Goal: Transaction & Acquisition: Subscribe to service/newsletter

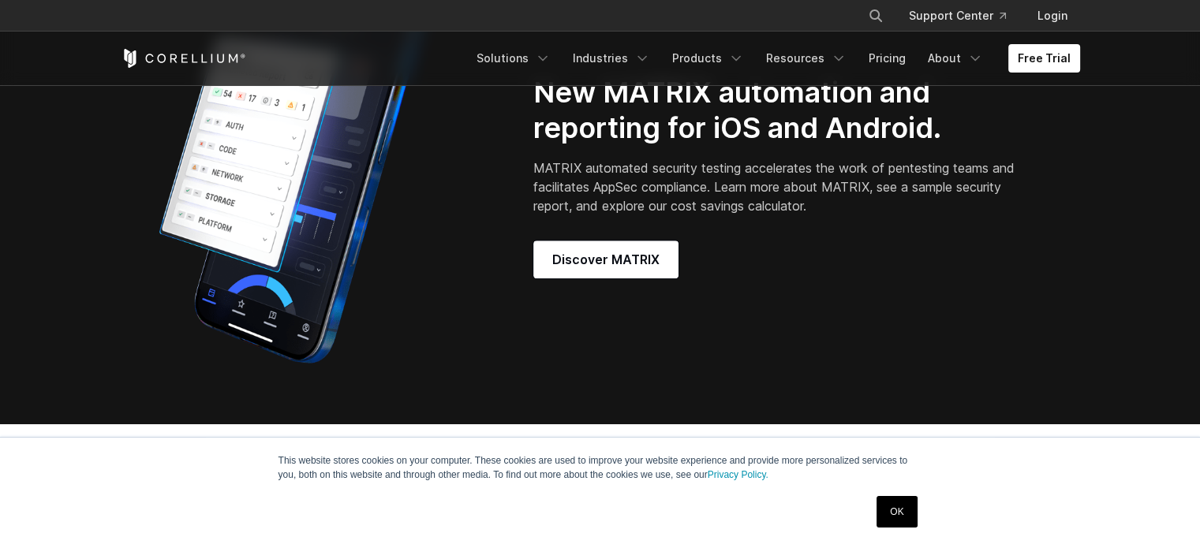
scroll to position [1263, 0]
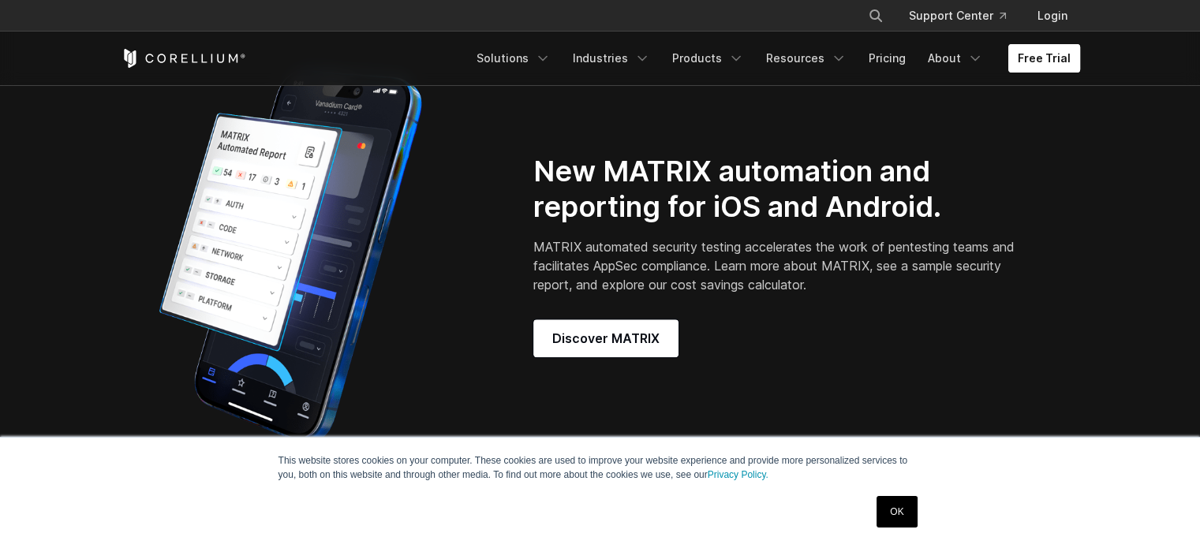
click at [1040, 50] on link "Free Trial" at bounding box center [1045, 58] width 72 height 28
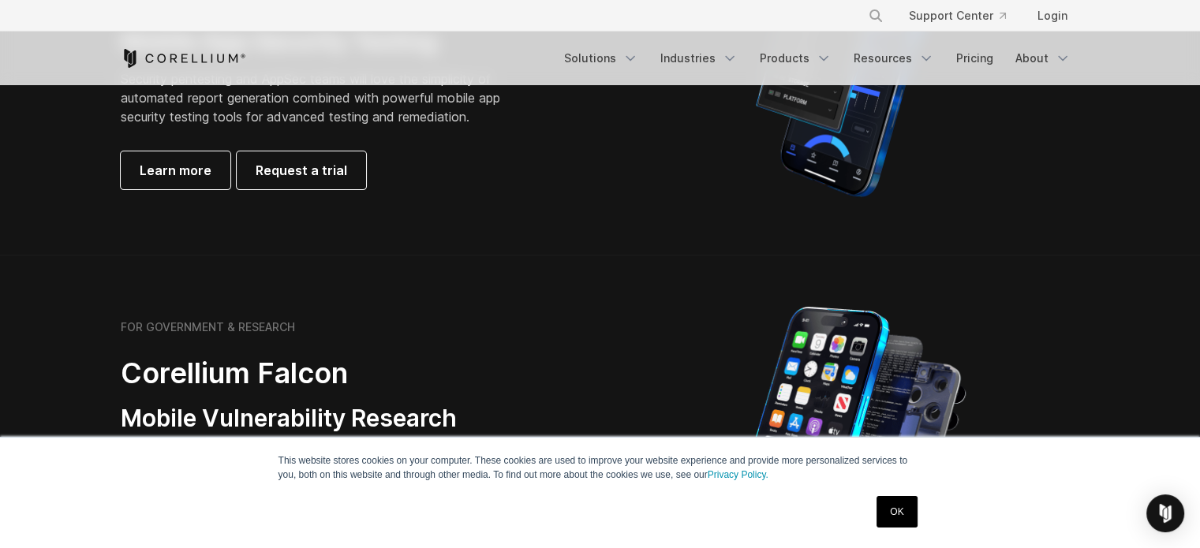
scroll to position [552, 0]
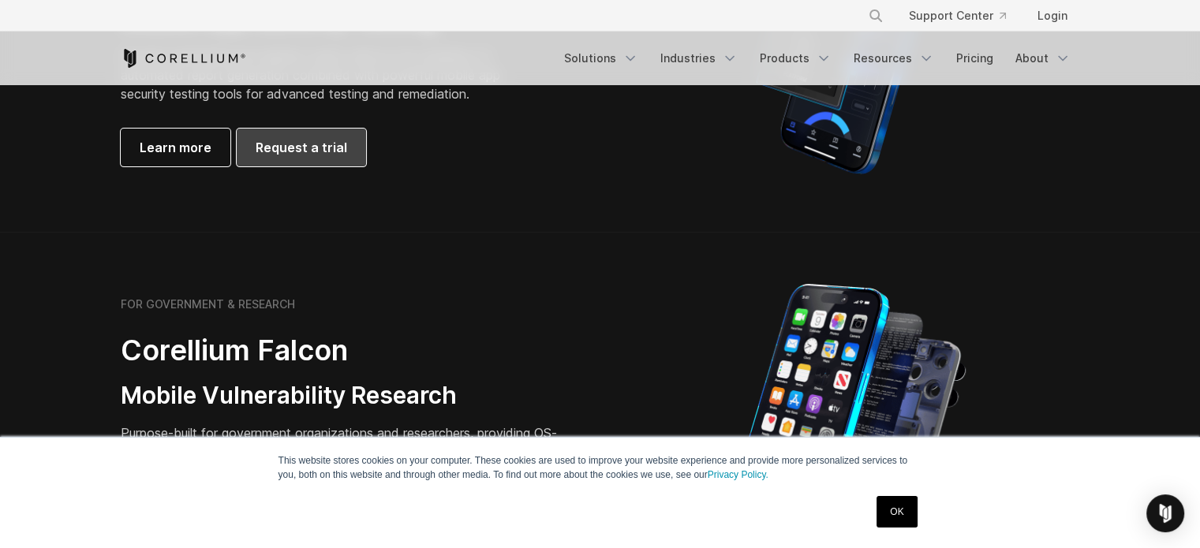
click at [305, 149] on span "Request a trial" at bounding box center [302, 147] width 92 height 19
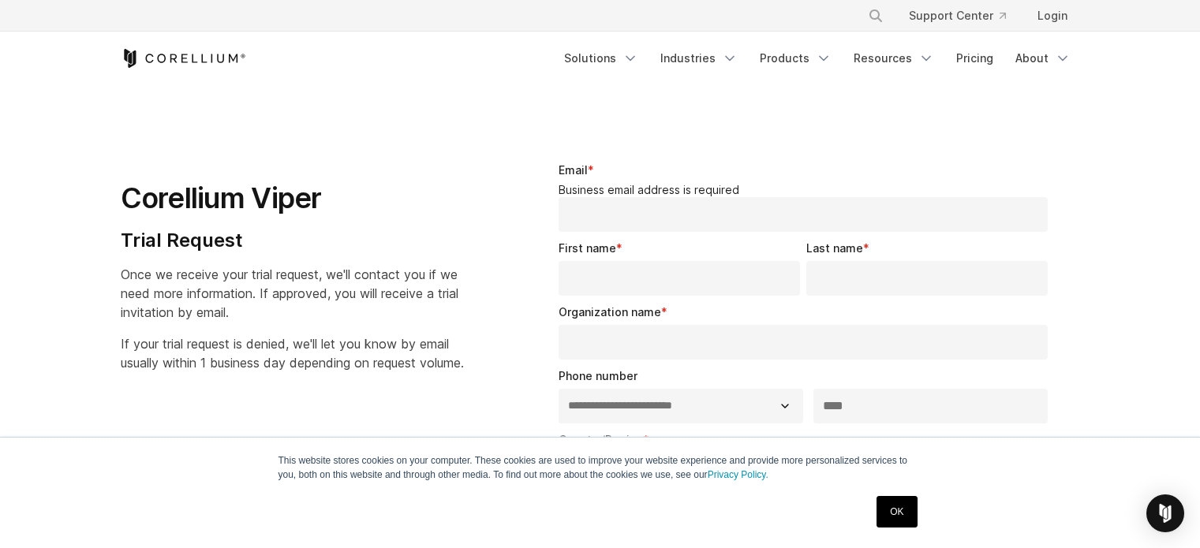
select select "**"
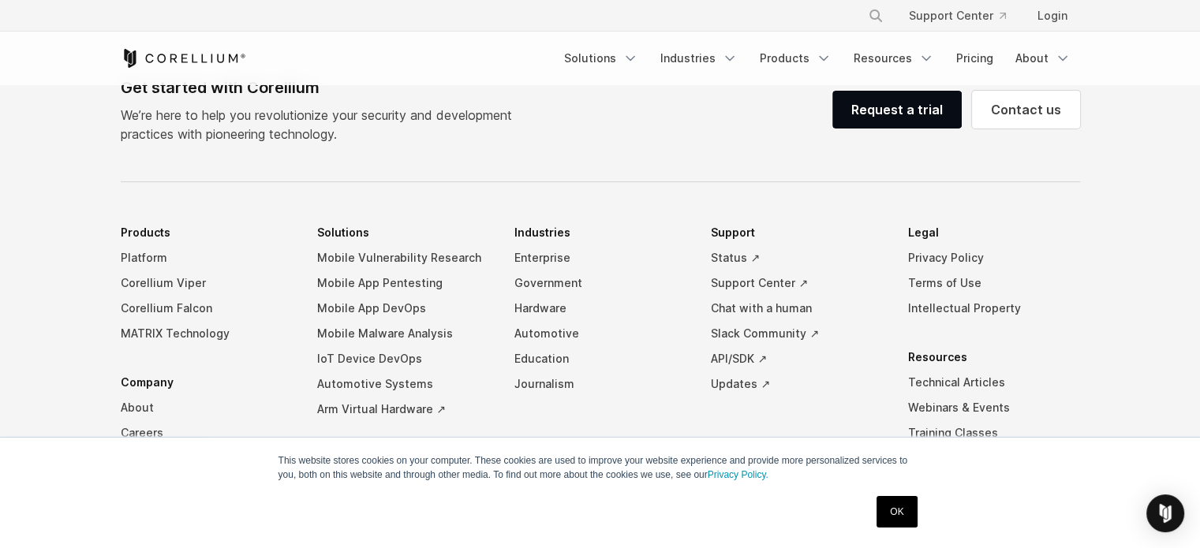
scroll to position [1105, 0]
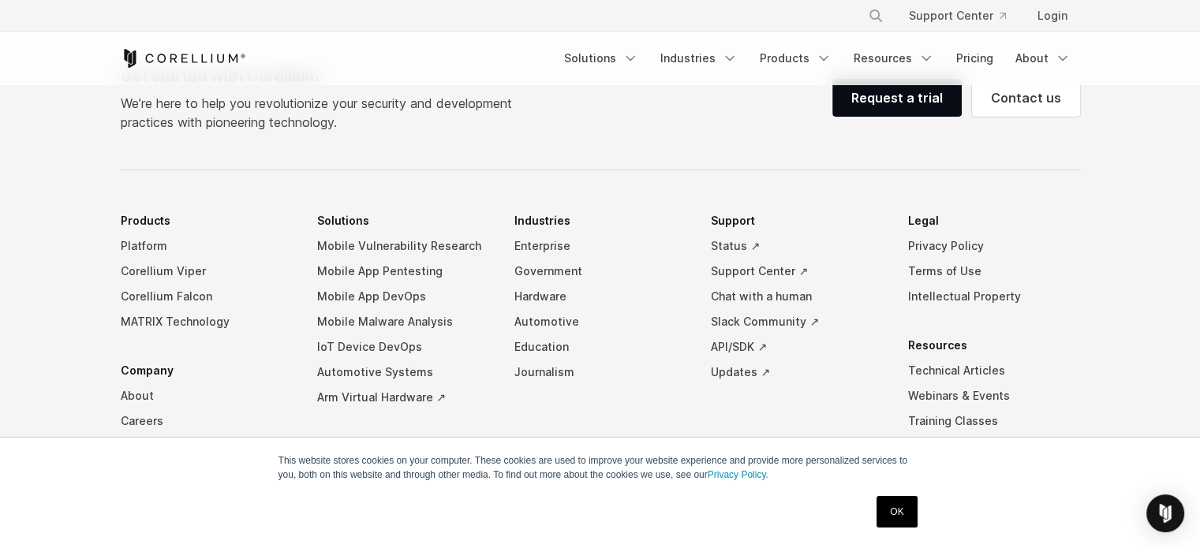
click at [163, 54] on icon "Corellium Home" at bounding box center [161, 58] width 9 height 9
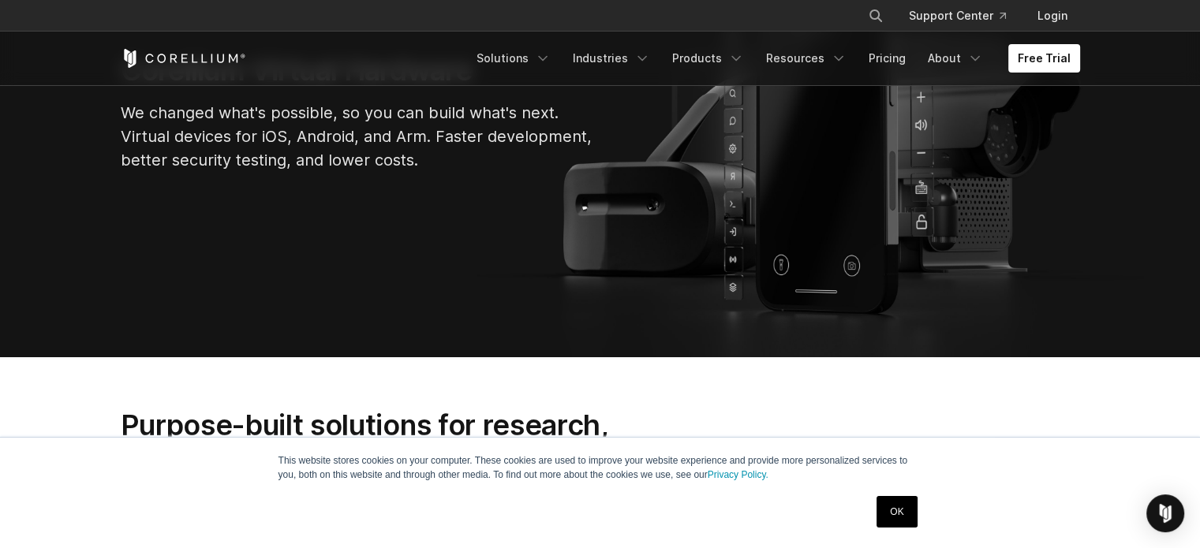
scroll to position [158, 0]
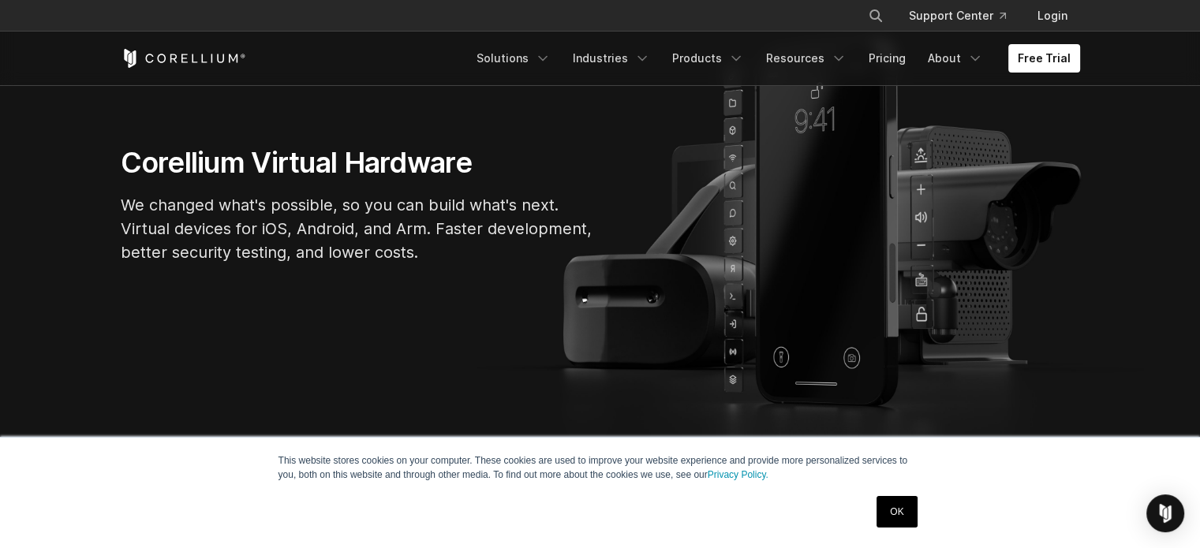
click at [916, 511] on link "OK" at bounding box center [897, 512] width 40 height 32
